Goal: Find specific page/section: Find specific page/section

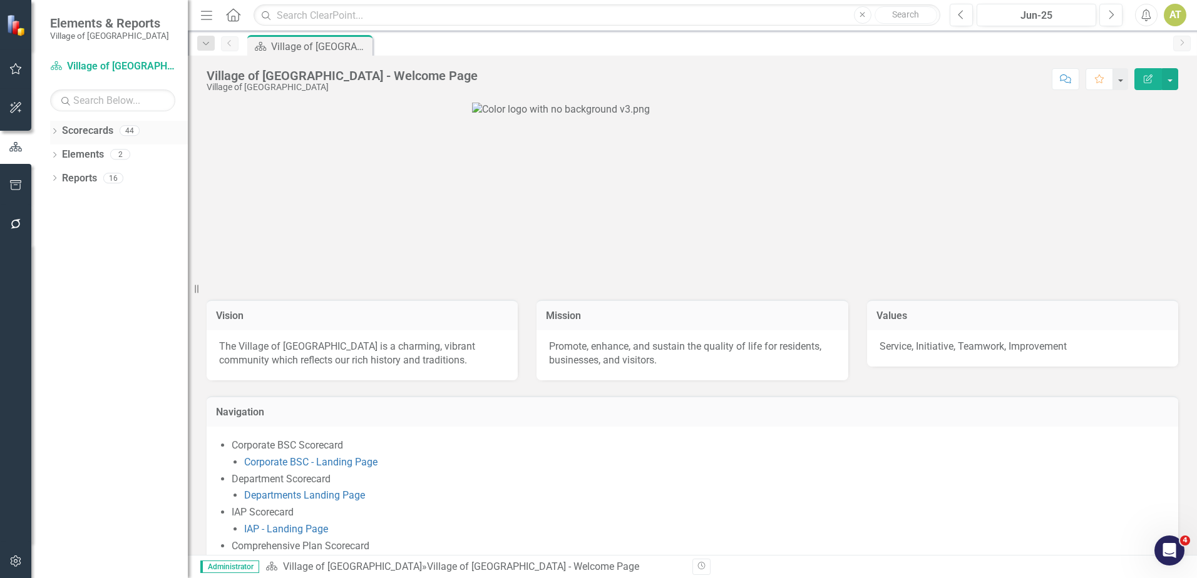
click at [54, 131] on icon "Dropdown" at bounding box center [54, 132] width 9 height 7
click at [47, 176] on icon "Dropdown" at bounding box center [42, 178] width 9 height 8
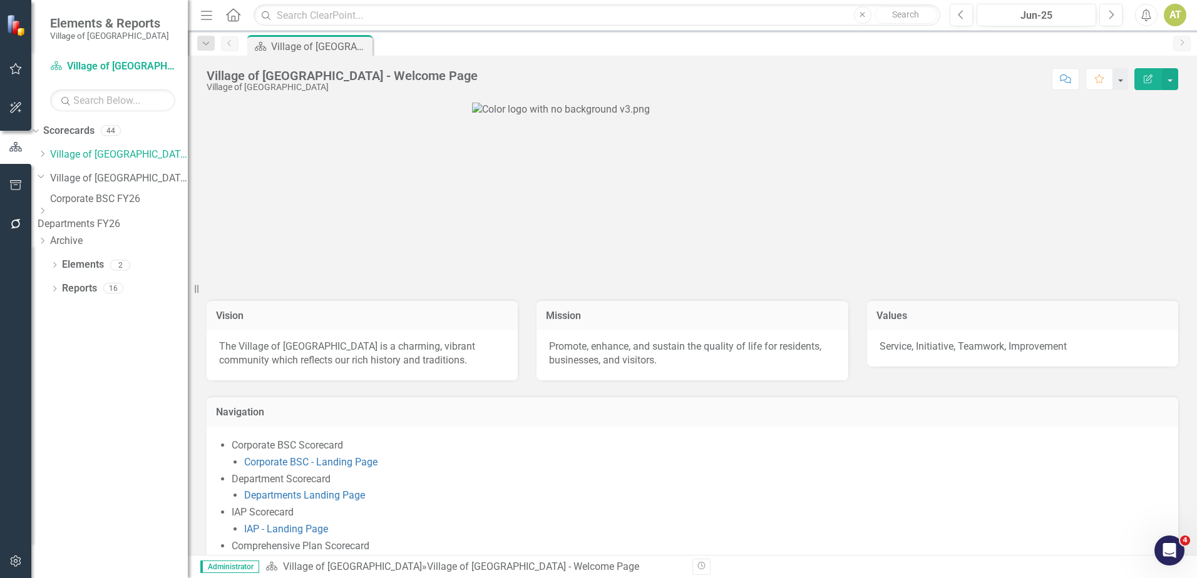
click at [47, 215] on icon "Dropdown" at bounding box center [42, 211] width 9 height 8
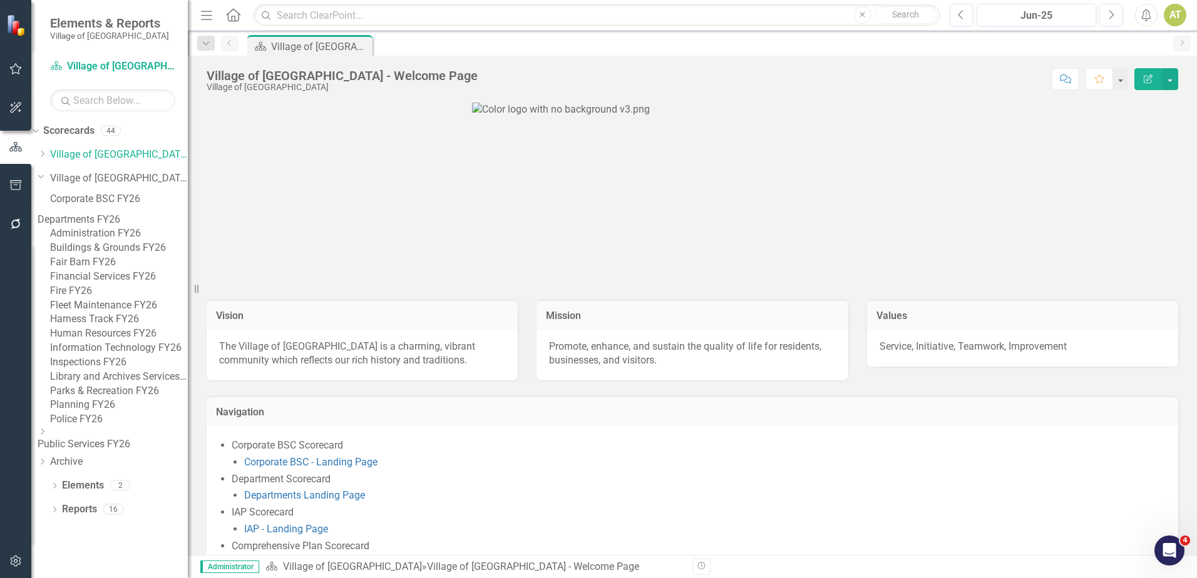
click at [137, 241] on link "Administration FY26" at bounding box center [119, 234] width 138 height 14
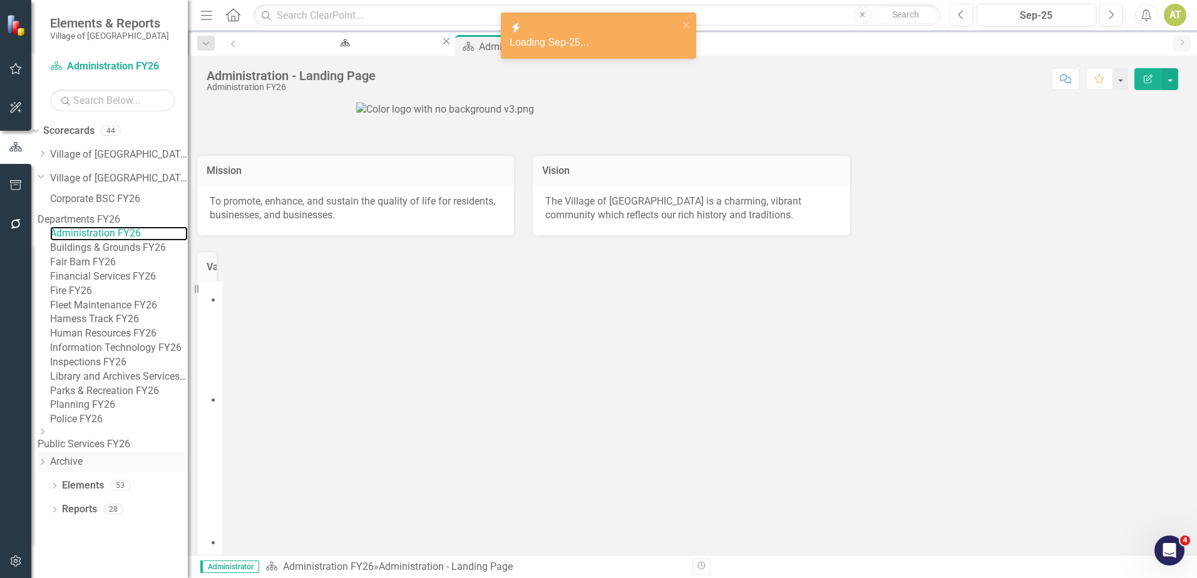
scroll to position [87, 0]
click at [94, 493] on link "Elements" at bounding box center [83, 486] width 42 height 14
click at [86, 493] on link "Elements" at bounding box center [83, 486] width 42 height 14
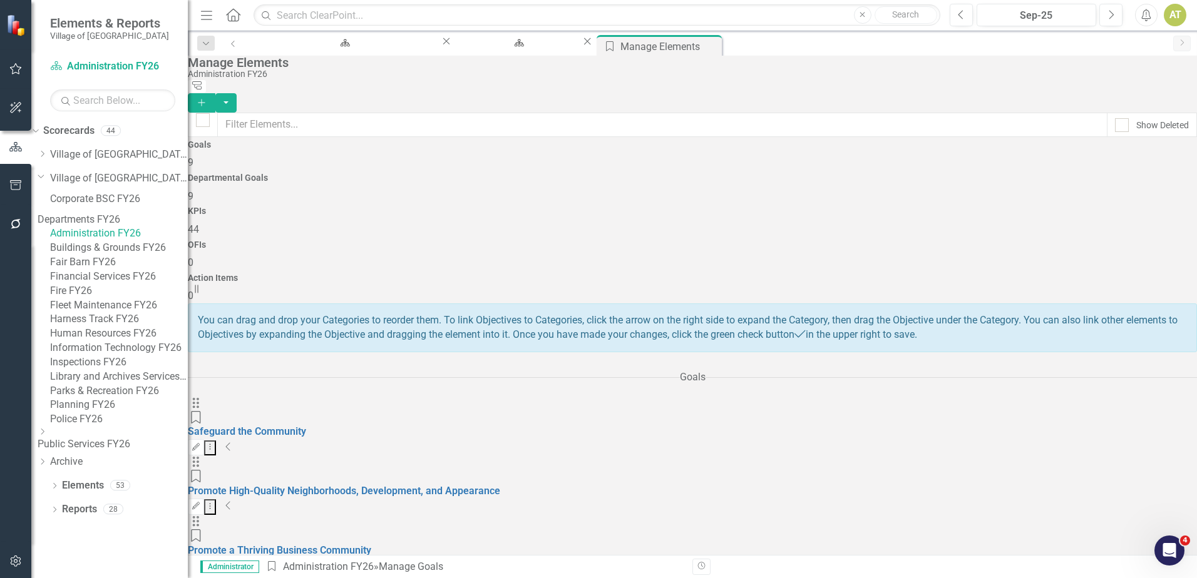
click at [720, 207] on div "KPIs 44" at bounding box center [692, 222] width 1009 height 30
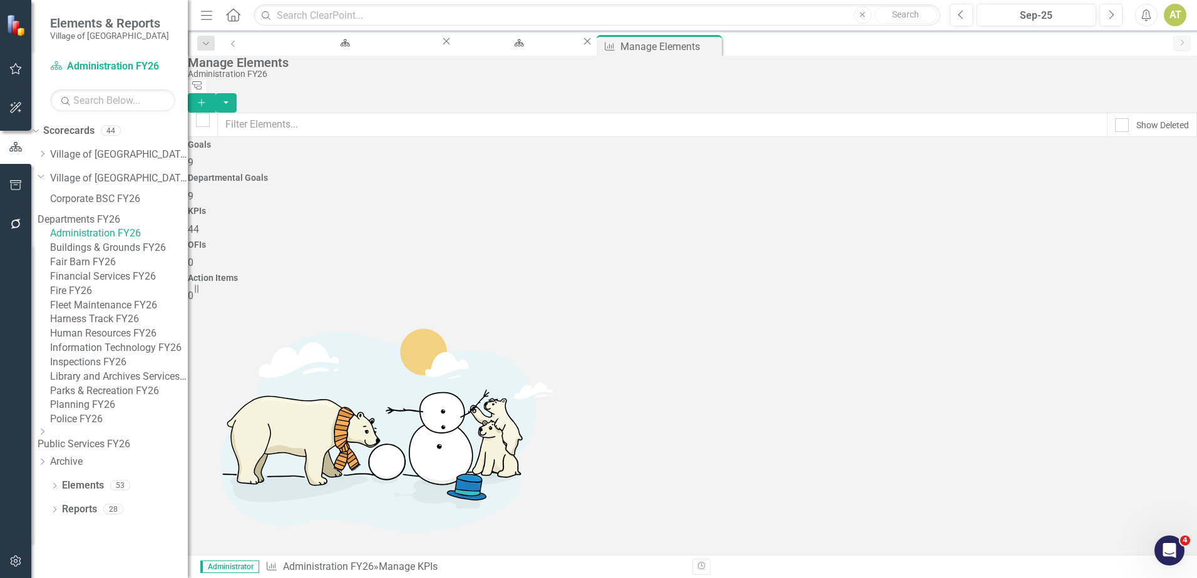
checkbox input "false"
